Goal: Find specific fact

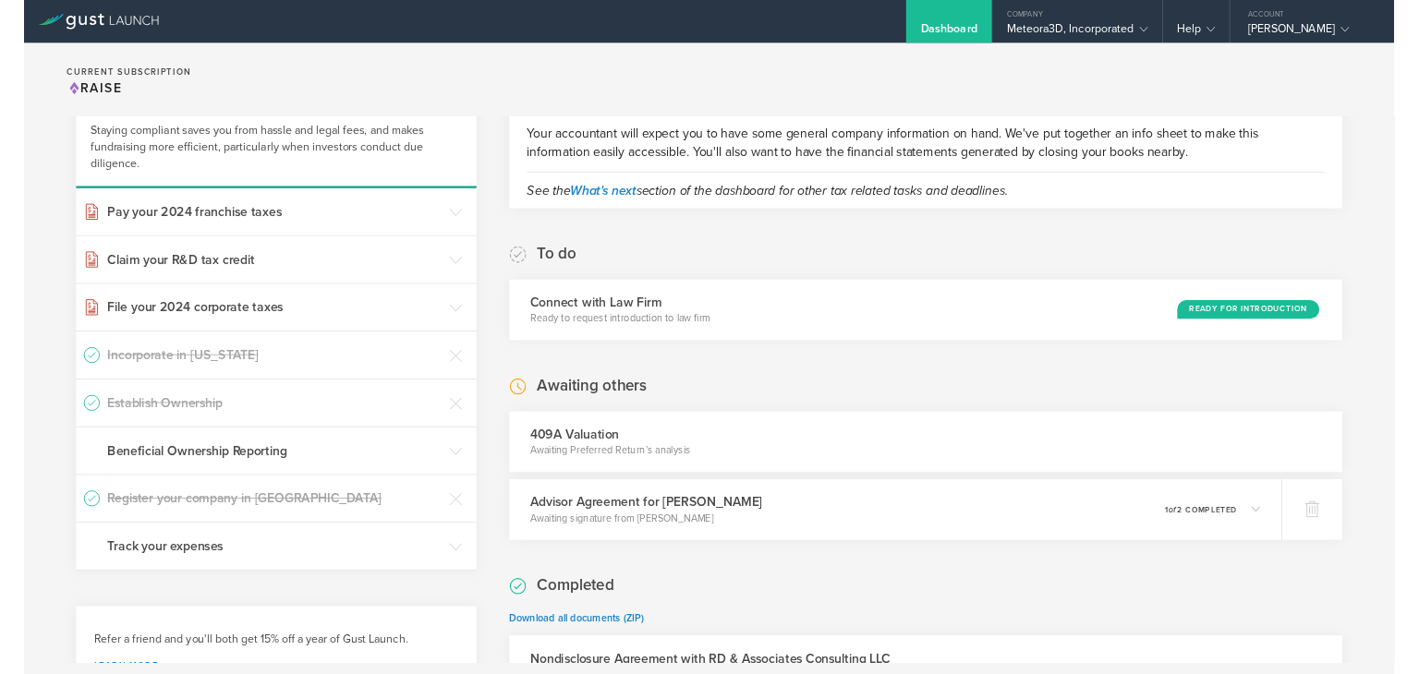
scroll to position [27, 0]
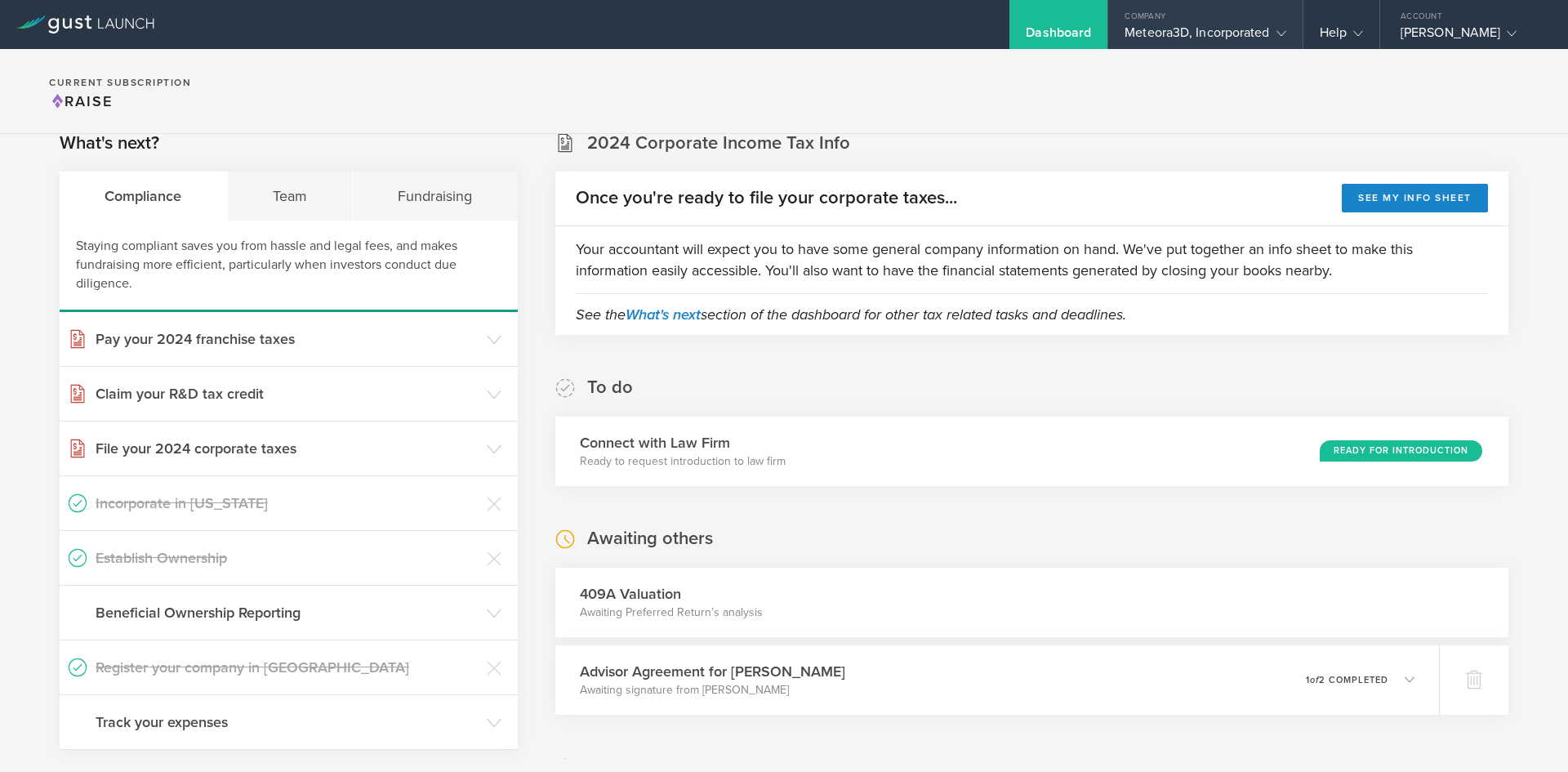
click at [1197, 31] on div "Meteora3D, Incorporated" at bounding box center [1205, 37] width 161 height 25
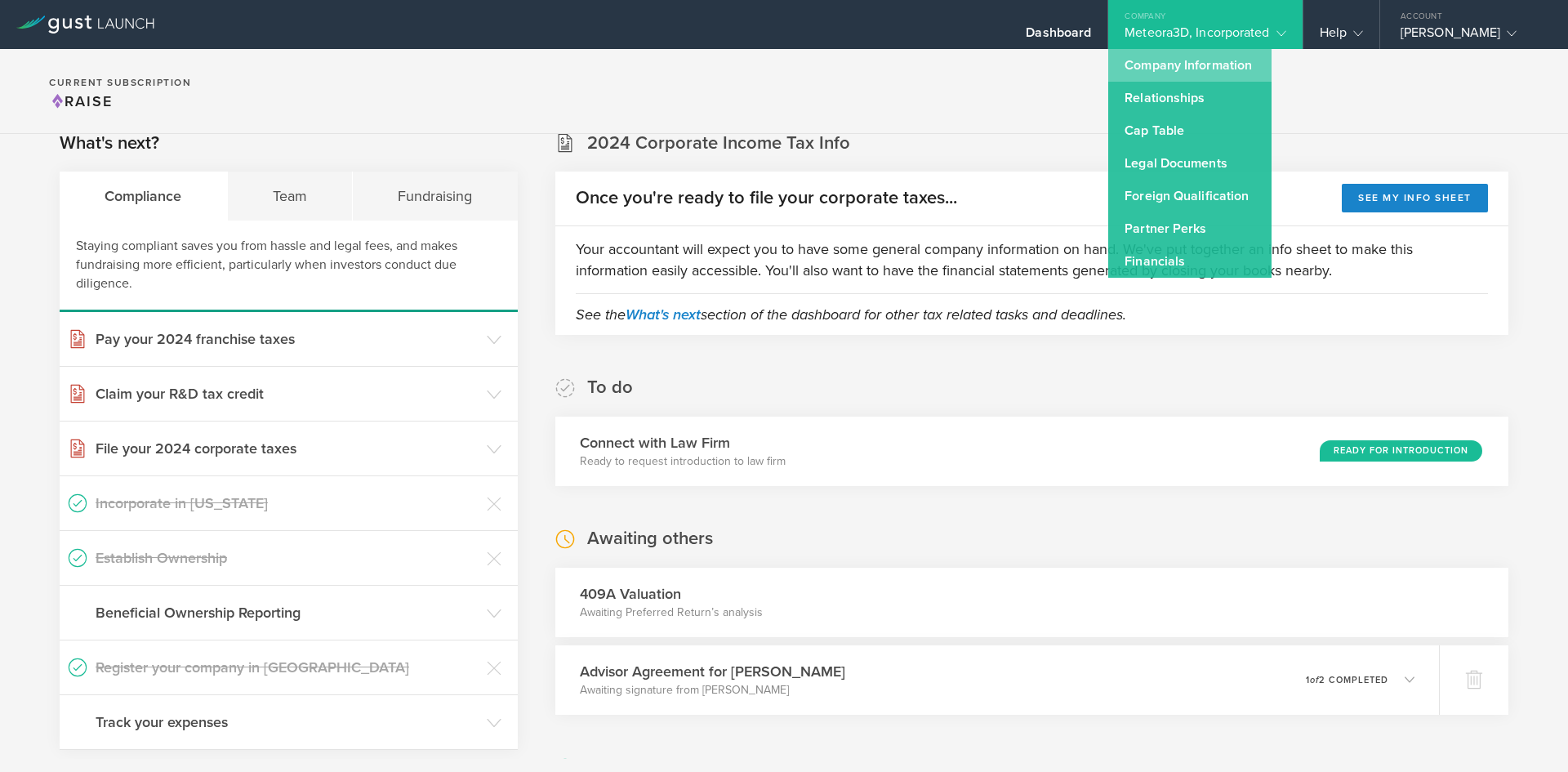
click at [1182, 63] on link "Company Information" at bounding box center [1189, 65] width 164 height 33
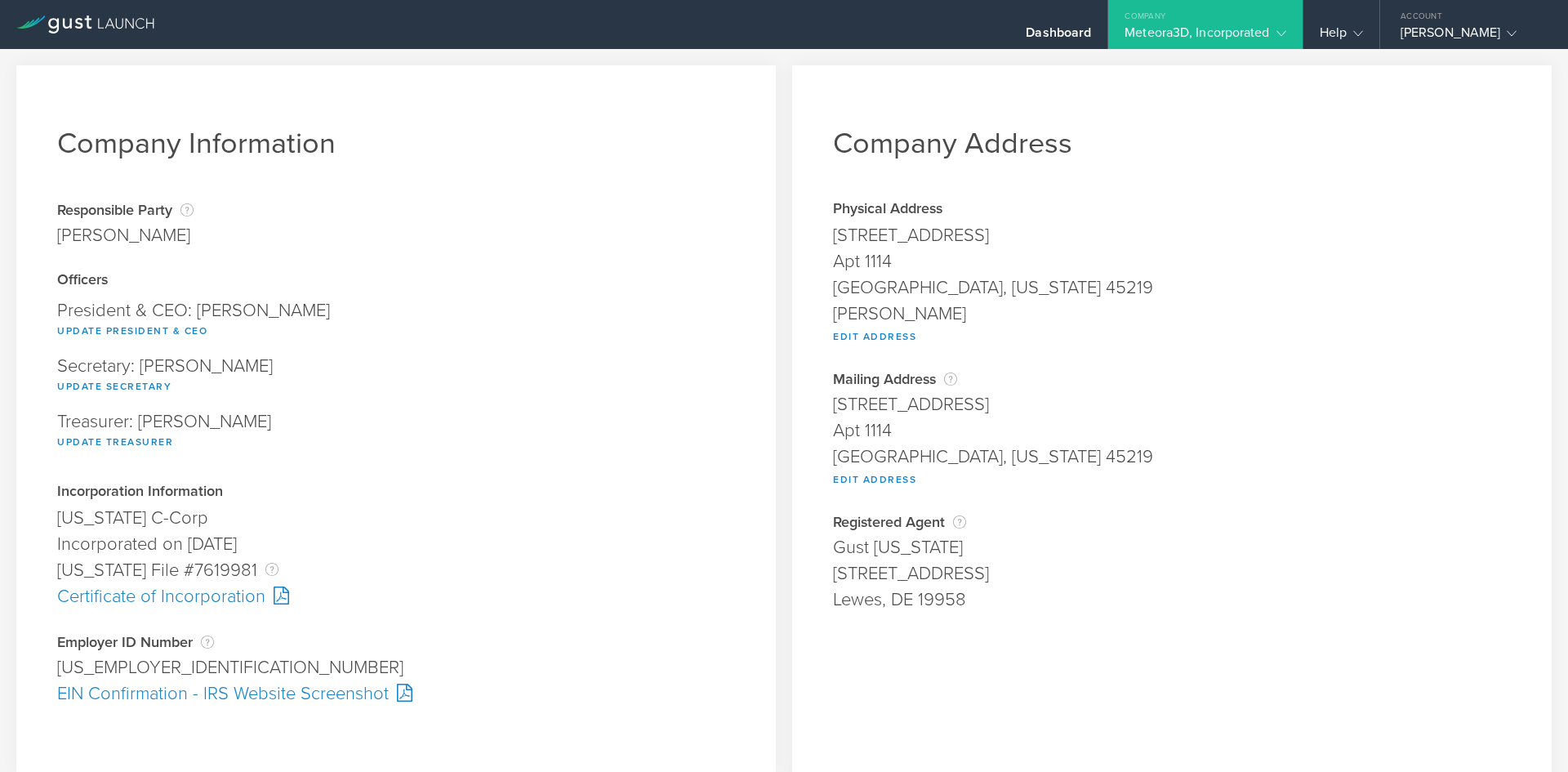
click at [90, 671] on div "[US_EMPLOYER_IDENTIFICATION_NUMBER]" at bounding box center [396, 668] width 678 height 27
copy div "[US_EMPLOYER_IDENTIFICATION_NUMBER] Pending"
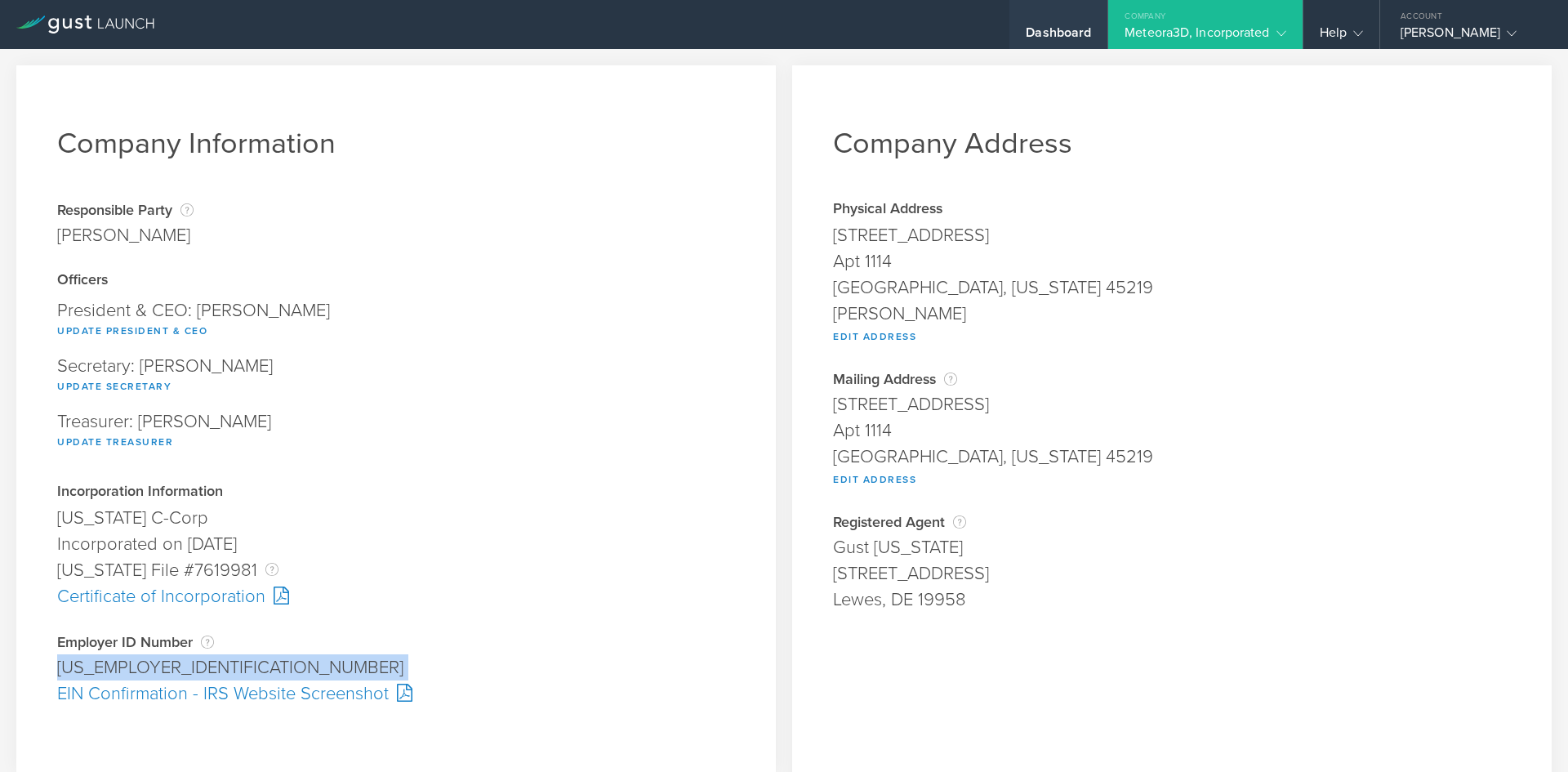
click at [1060, 25] on div "Dashboard" at bounding box center [1059, 37] width 65 height 25
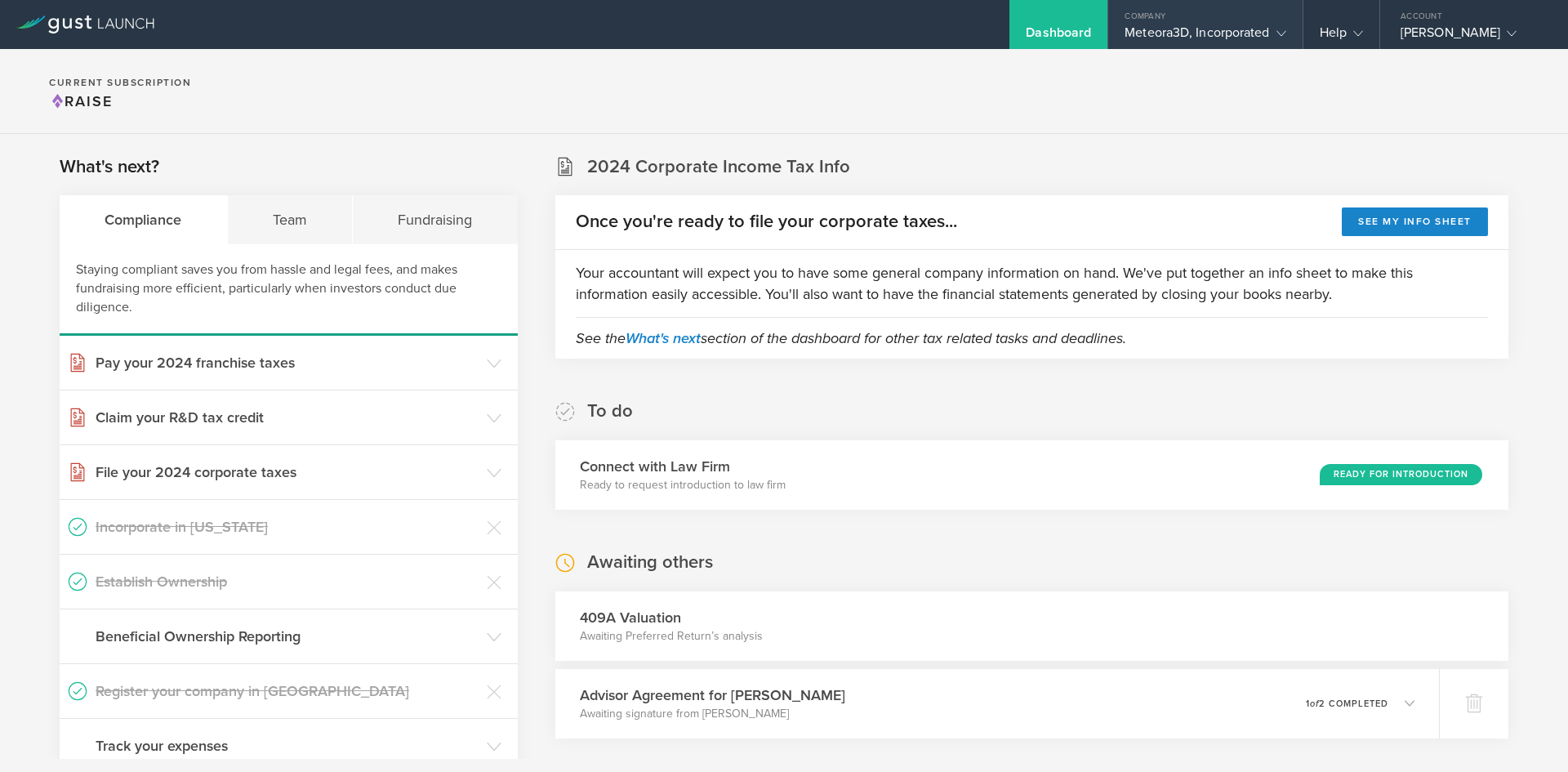
click at [1153, 27] on div "Meteora3D, Incorporated" at bounding box center [1205, 37] width 161 height 25
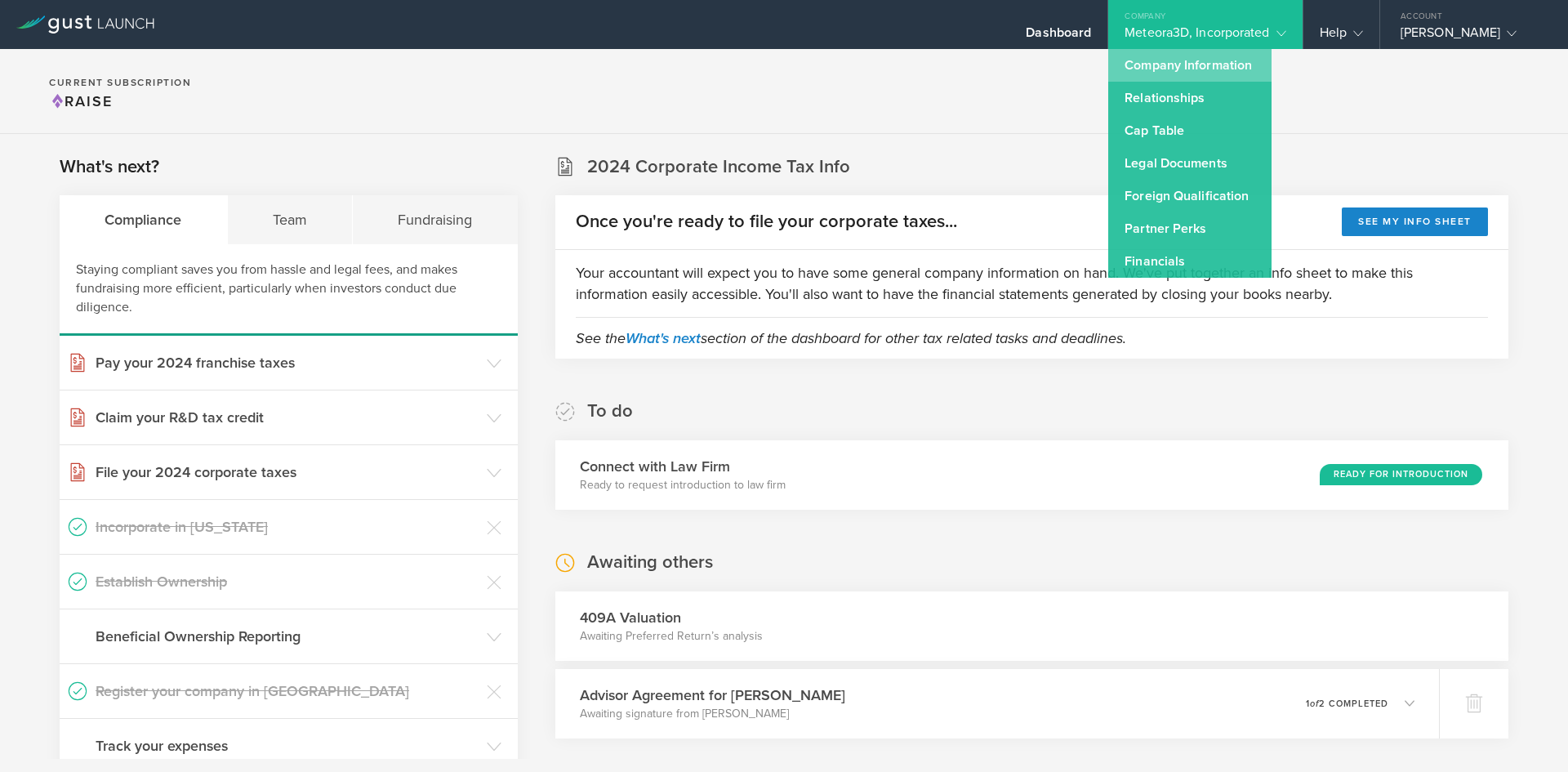
click at [1158, 68] on link "Company Information" at bounding box center [1189, 65] width 164 height 33
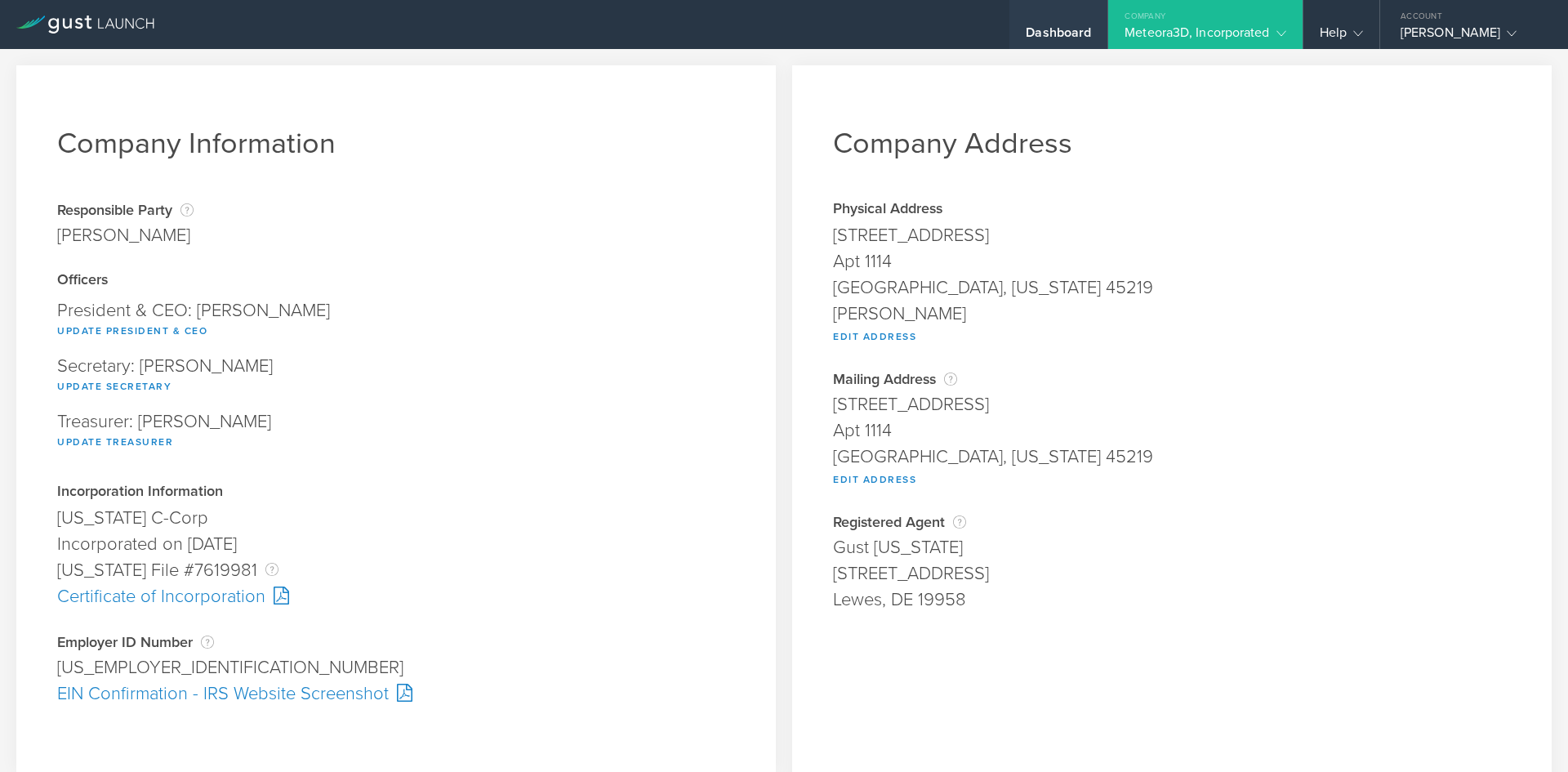
click at [1034, 28] on div "Dashboard" at bounding box center [1059, 37] width 65 height 25
